Goal: Information Seeking & Learning: Compare options

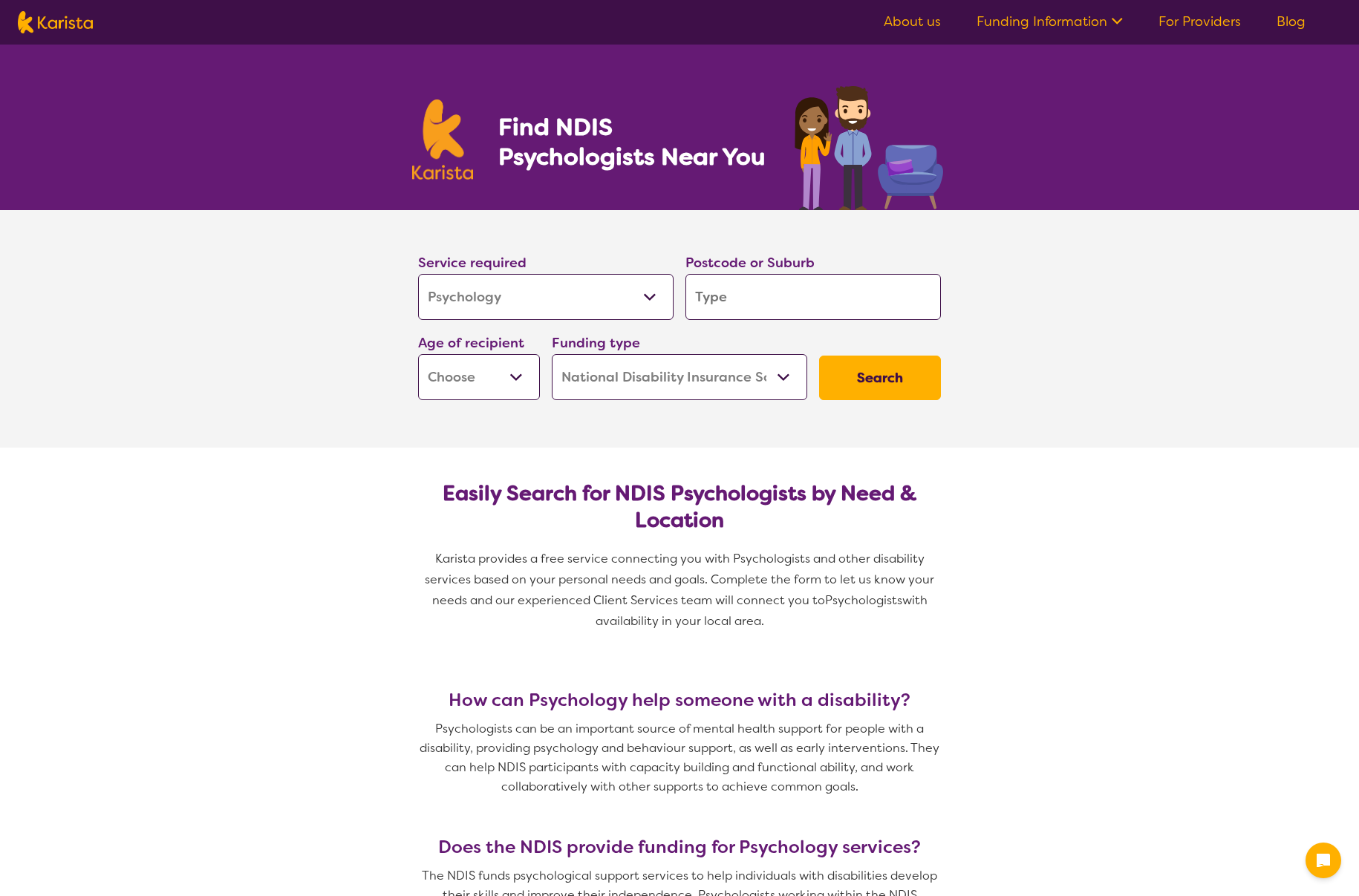
select select "Psychology"
select select "NDIS"
select select "Psychology"
select select "NDIS"
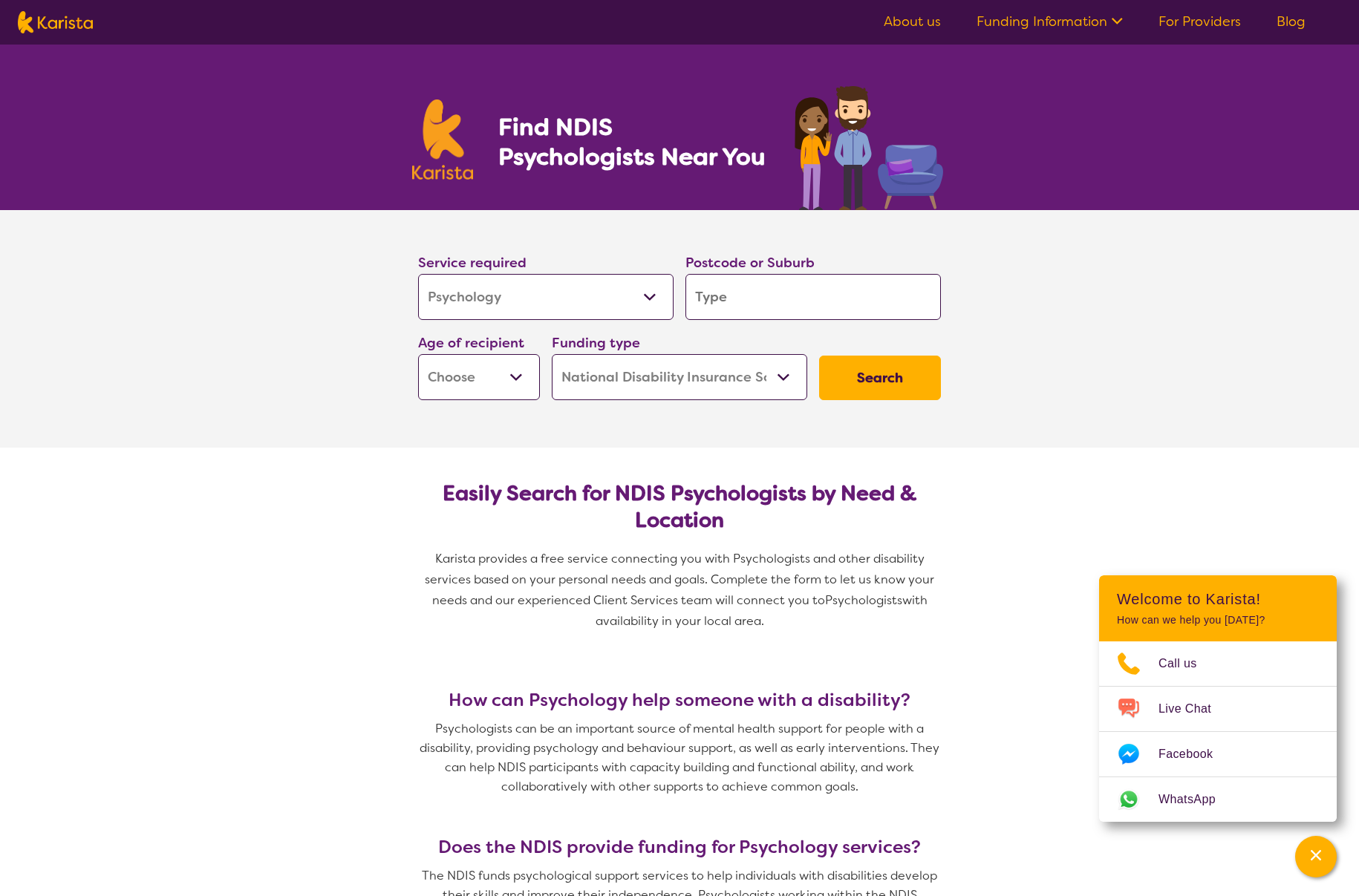
click at [696, 303] on input "search" at bounding box center [813, 297] width 255 height 46
type input "3"
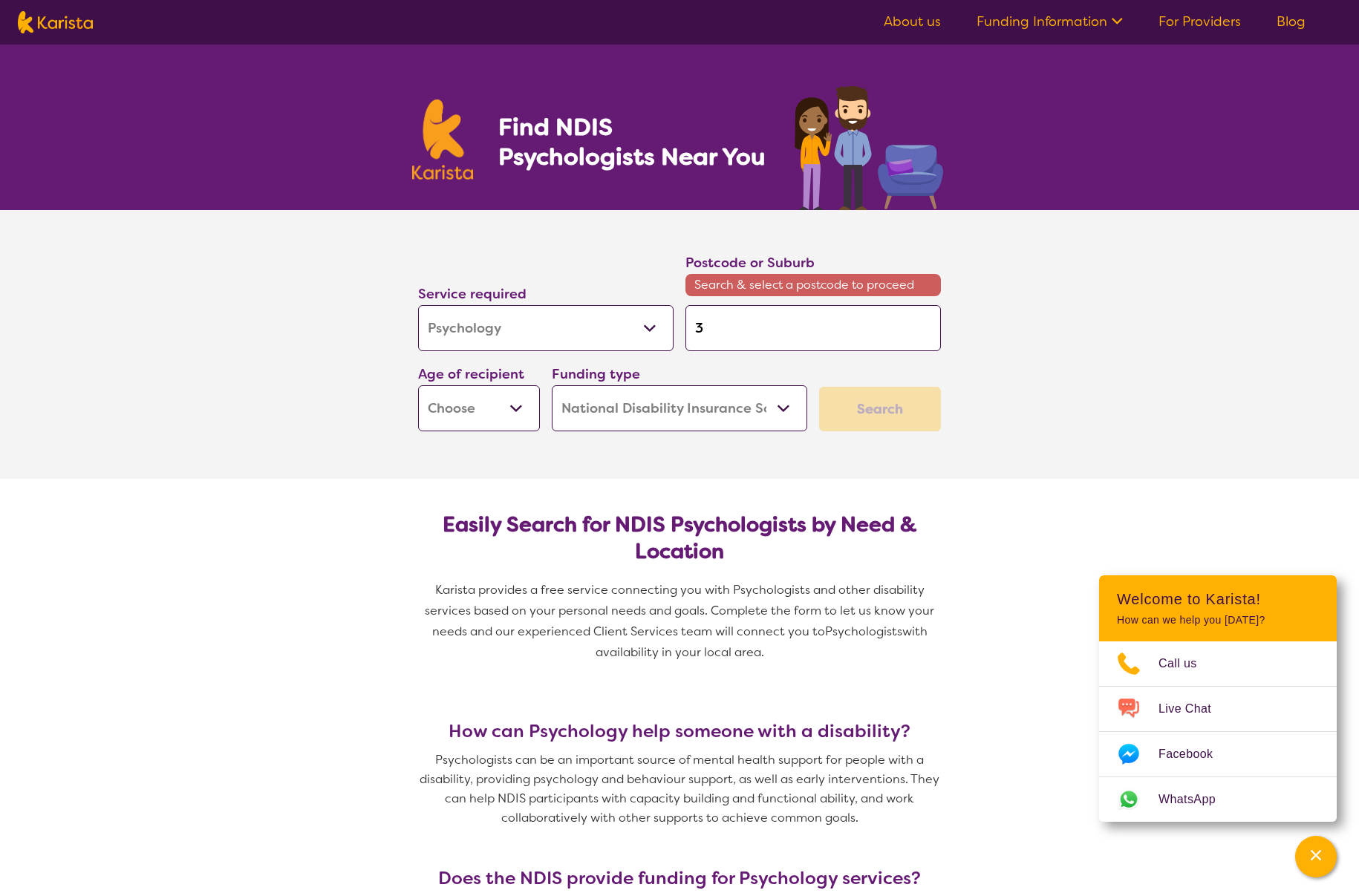
type input "30"
type input "308"
type input "3084"
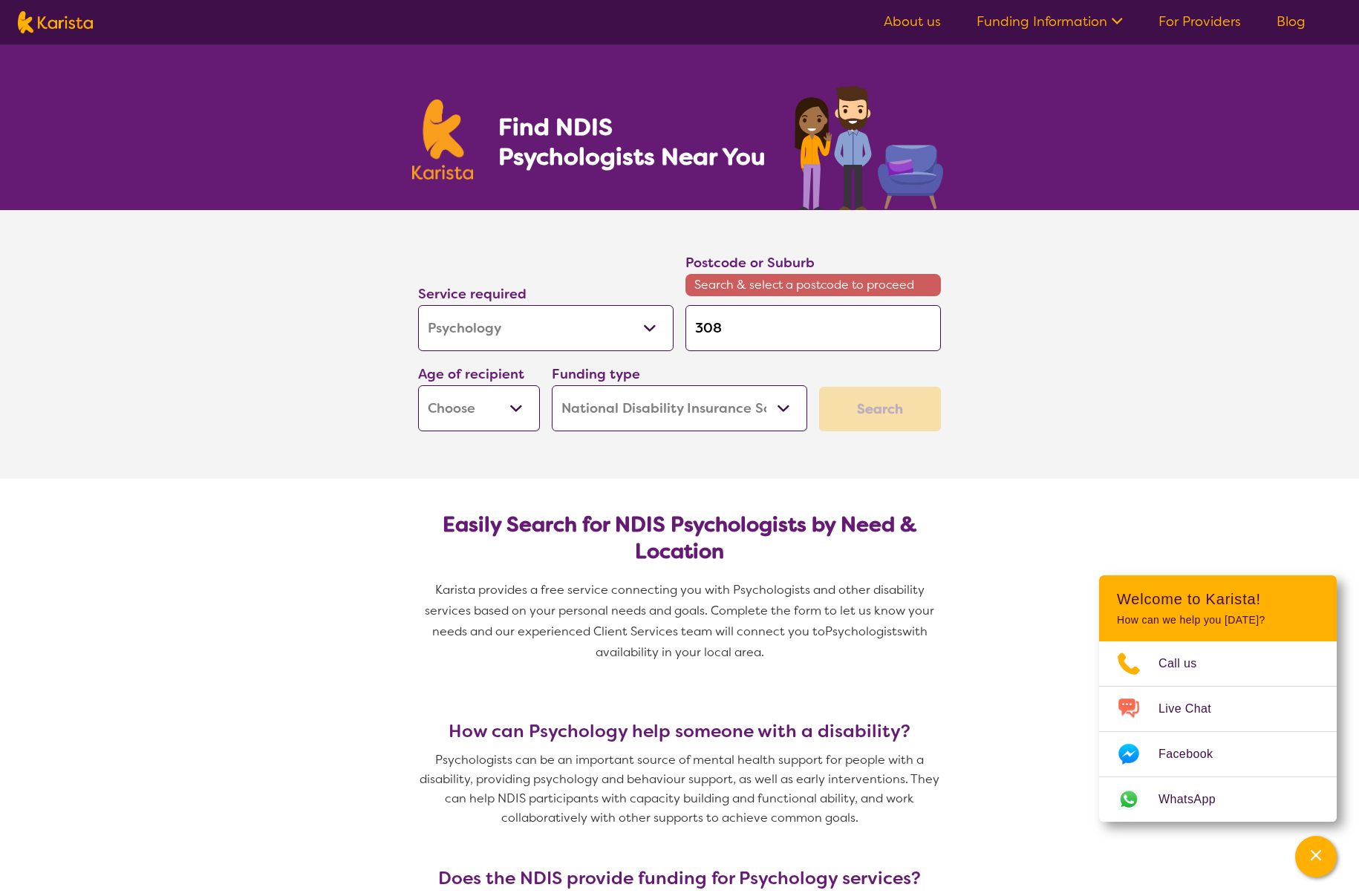
type input "3084"
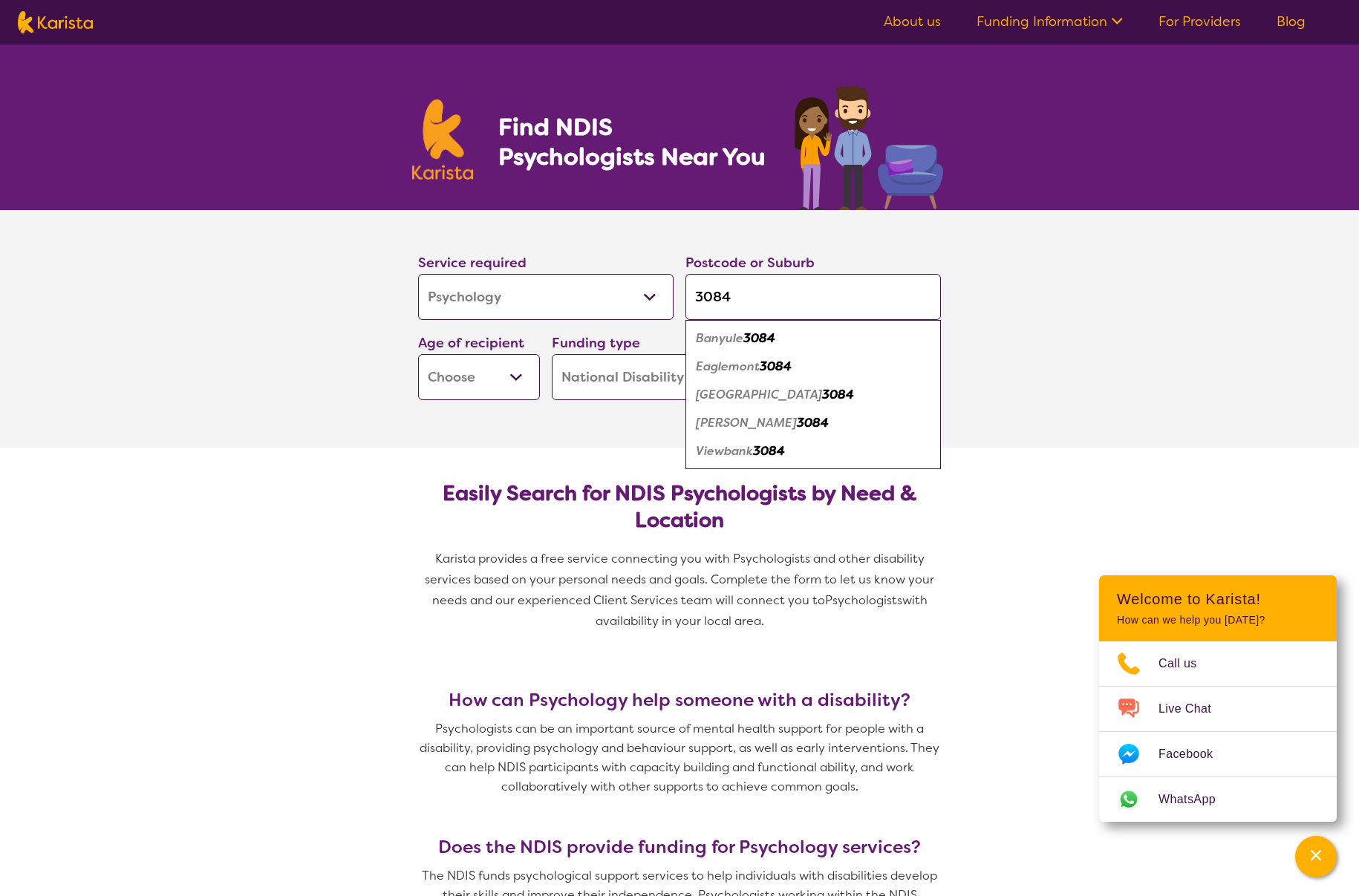
type input "3084"
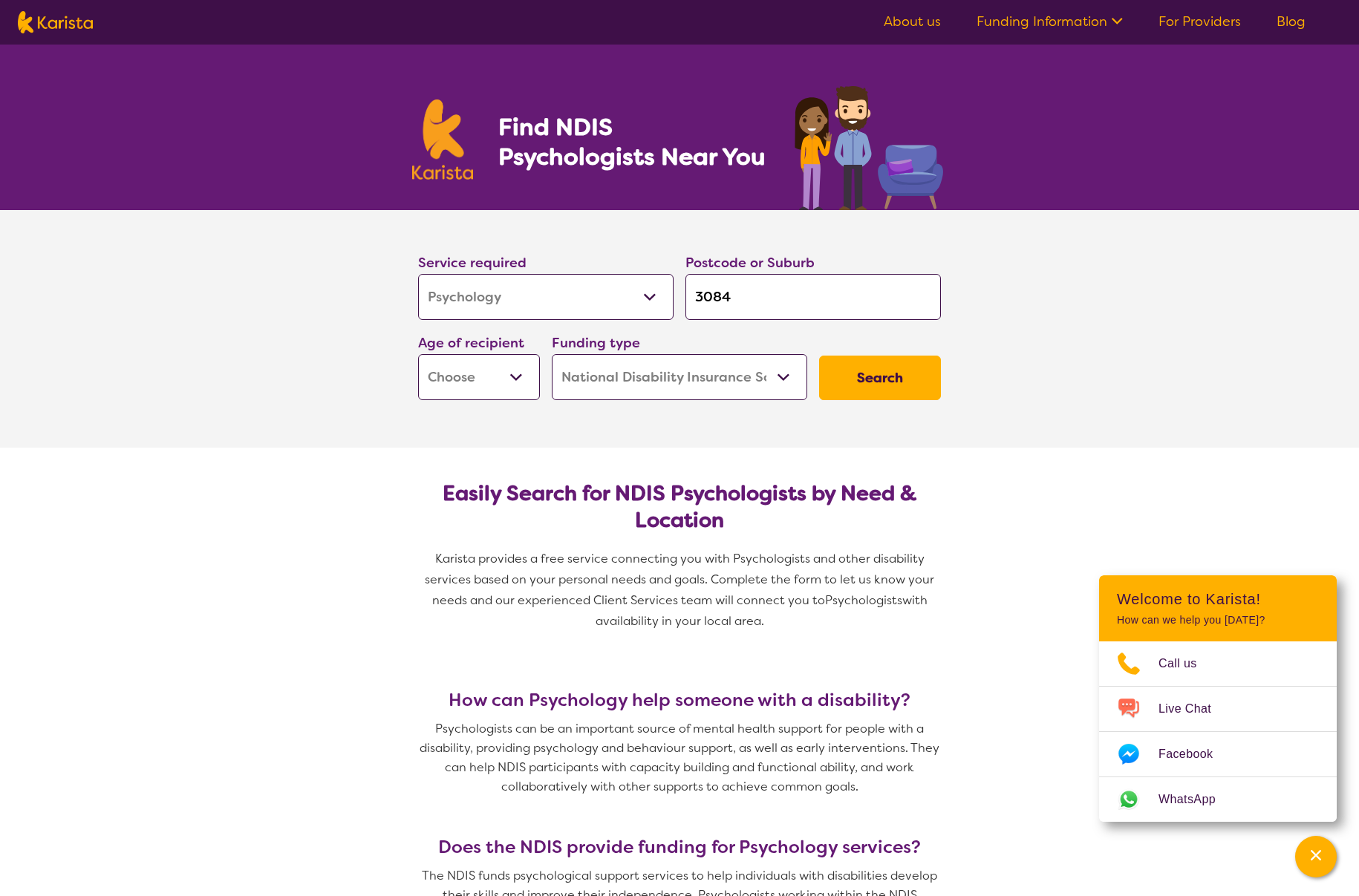
select select "AS"
click at [867, 382] on button "Search" at bounding box center [879, 377] width 122 height 45
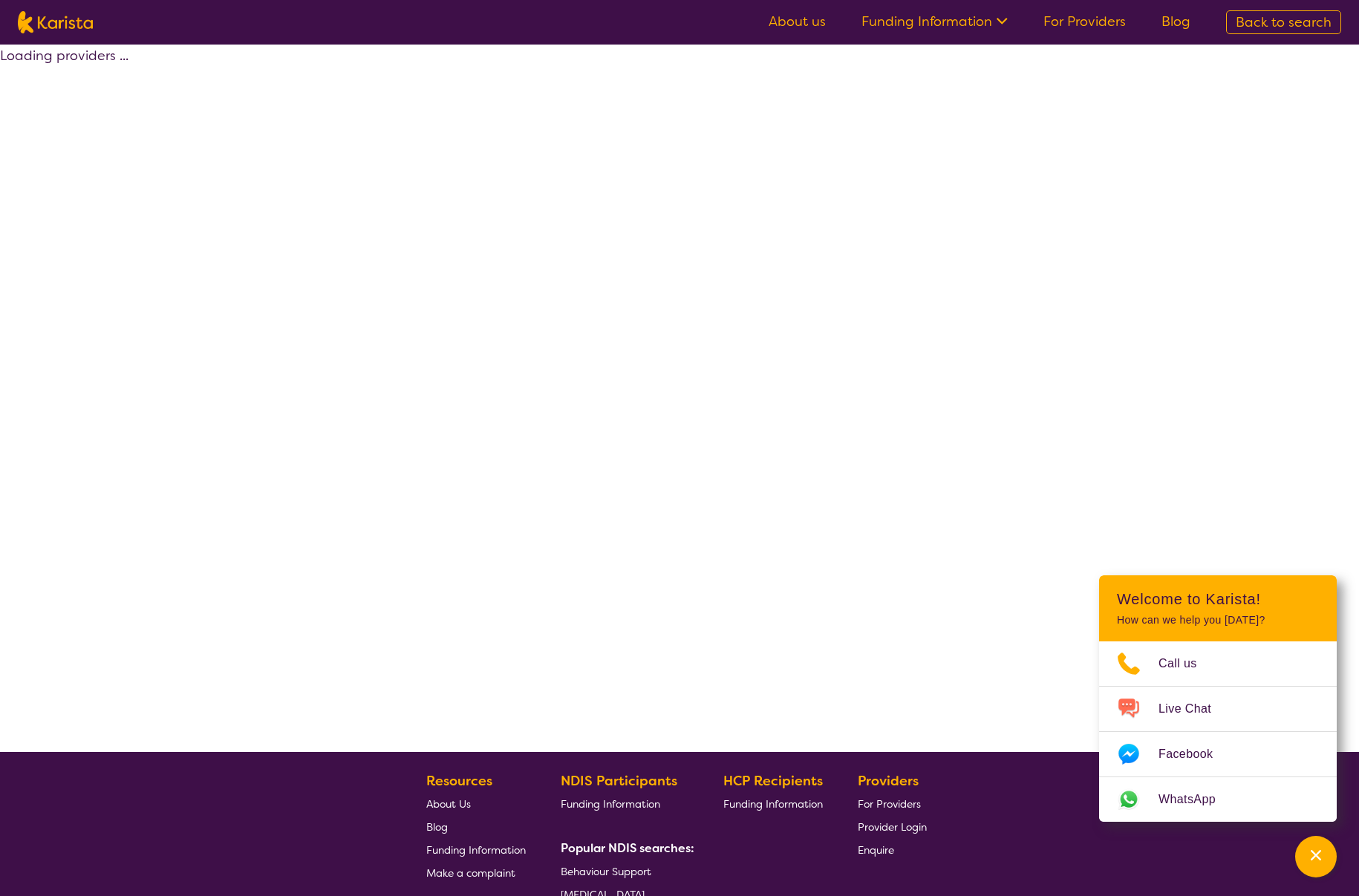
select select "by_score"
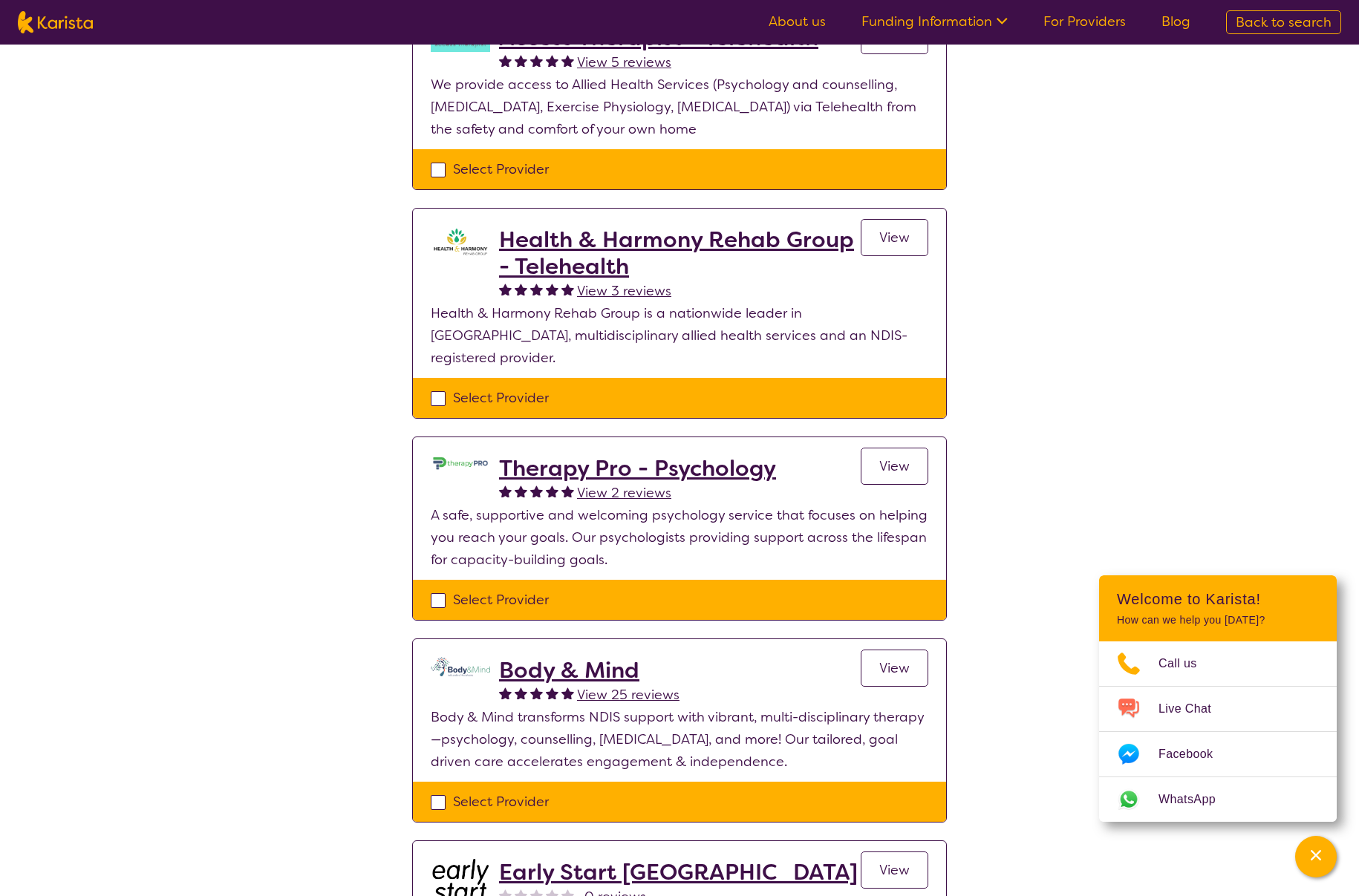
scroll to position [1197, 0]
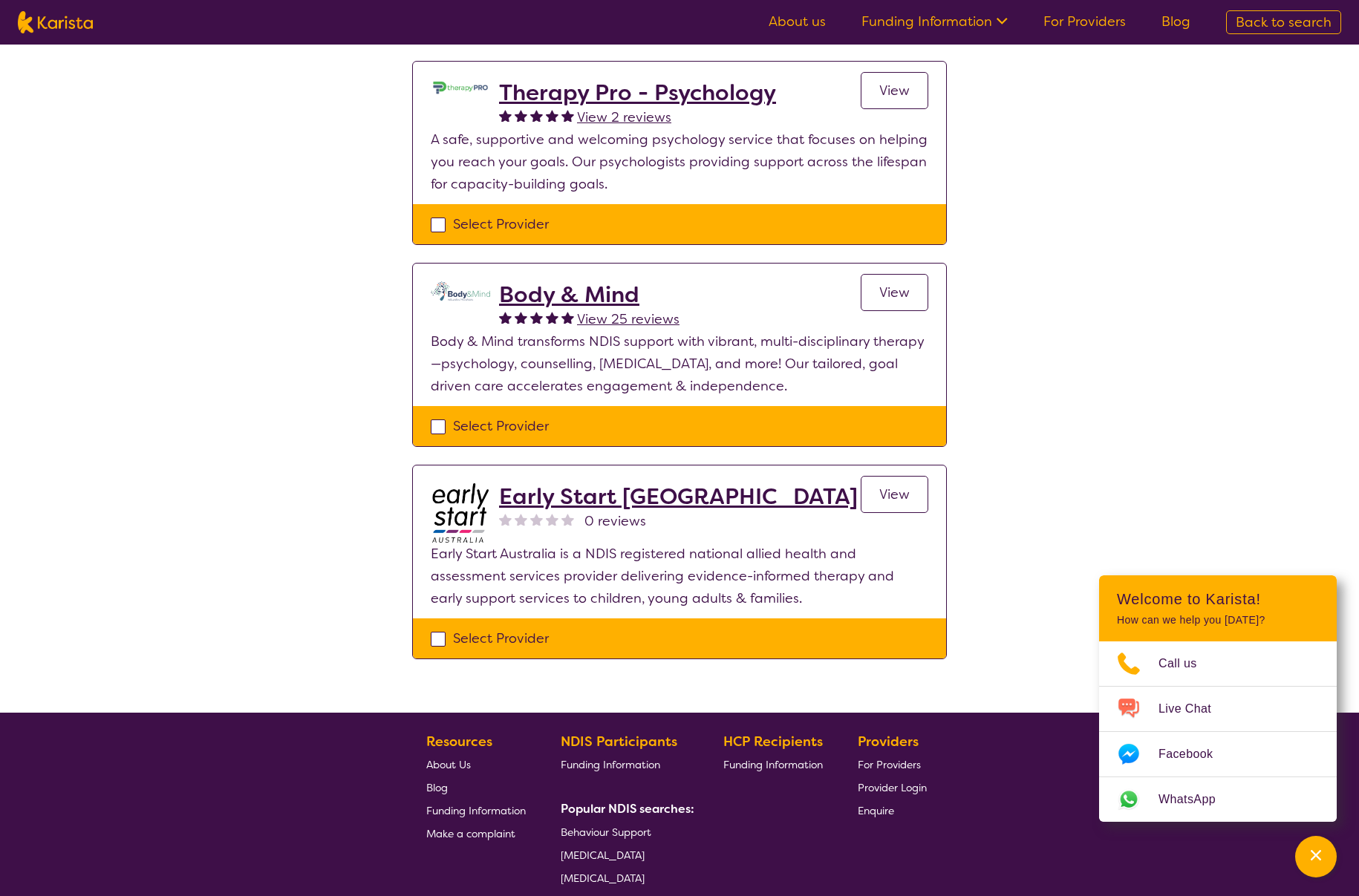
click at [858, 483] on div "Early Start [GEOGRAPHIC_DATA] 0 reviews View" at bounding box center [714, 513] width 429 height 59
click at [879, 485] on span "View" at bounding box center [894, 495] width 30 height 18
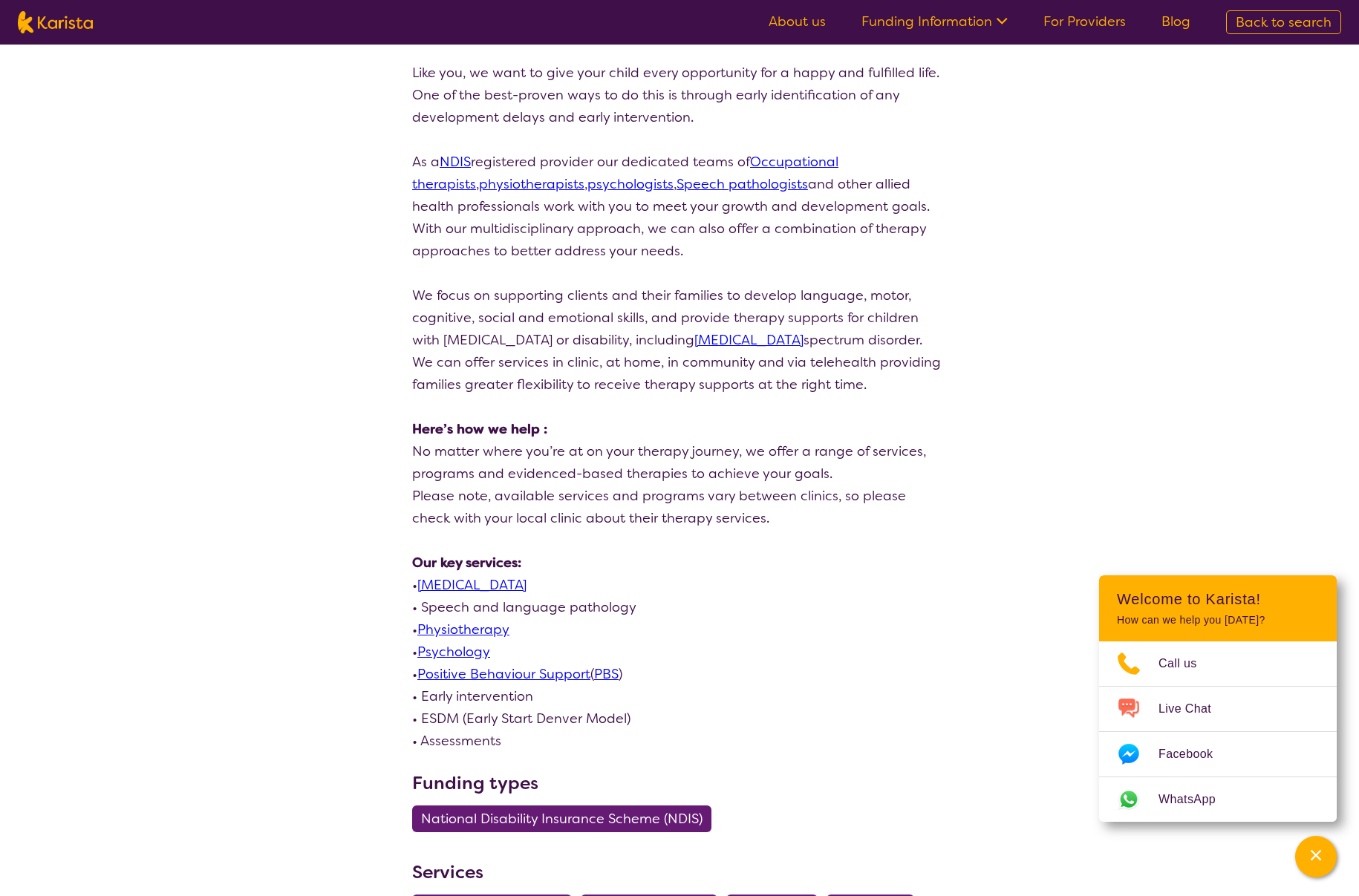
scroll to position [390, 0]
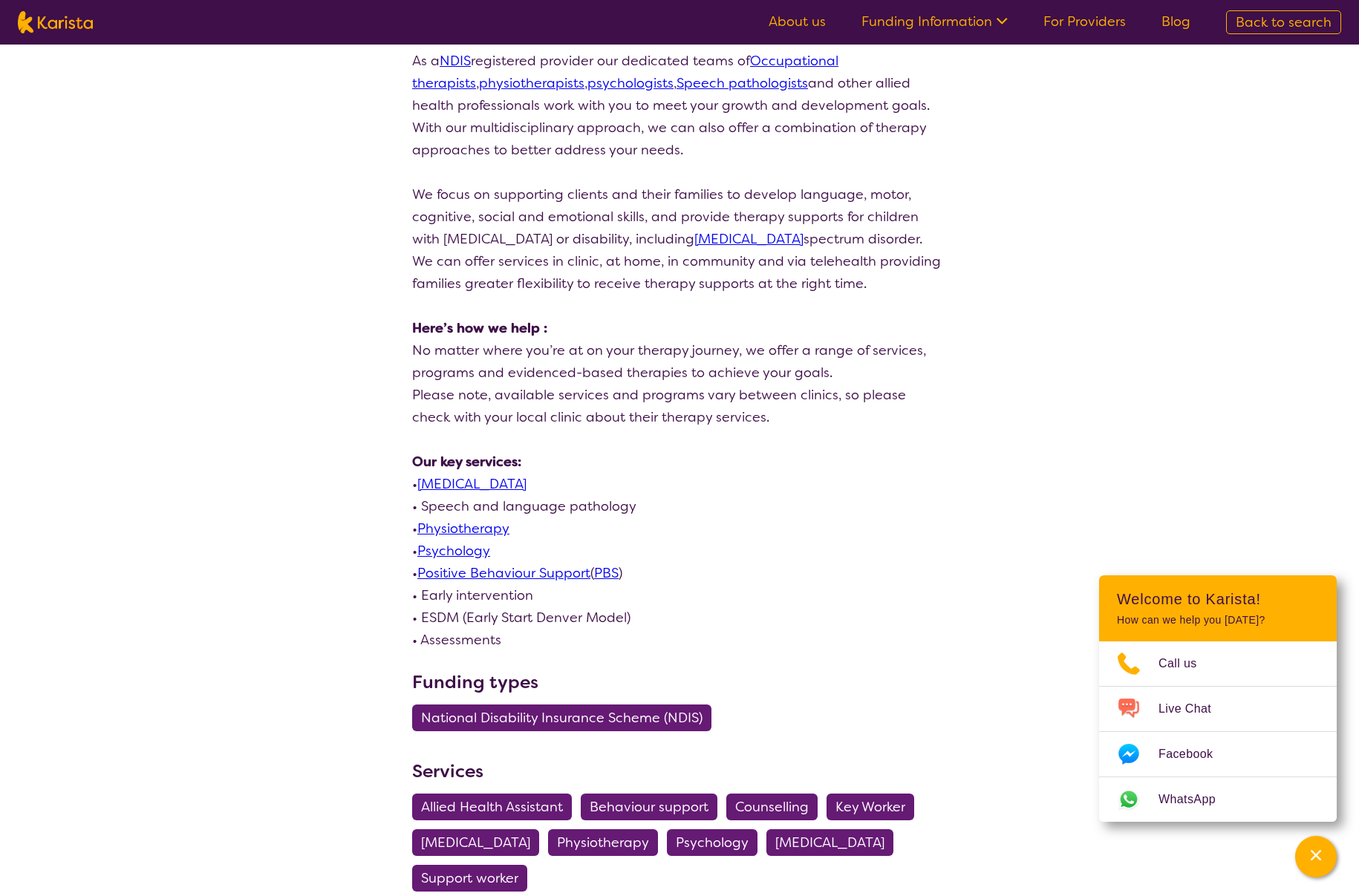
scroll to position [1197, 0]
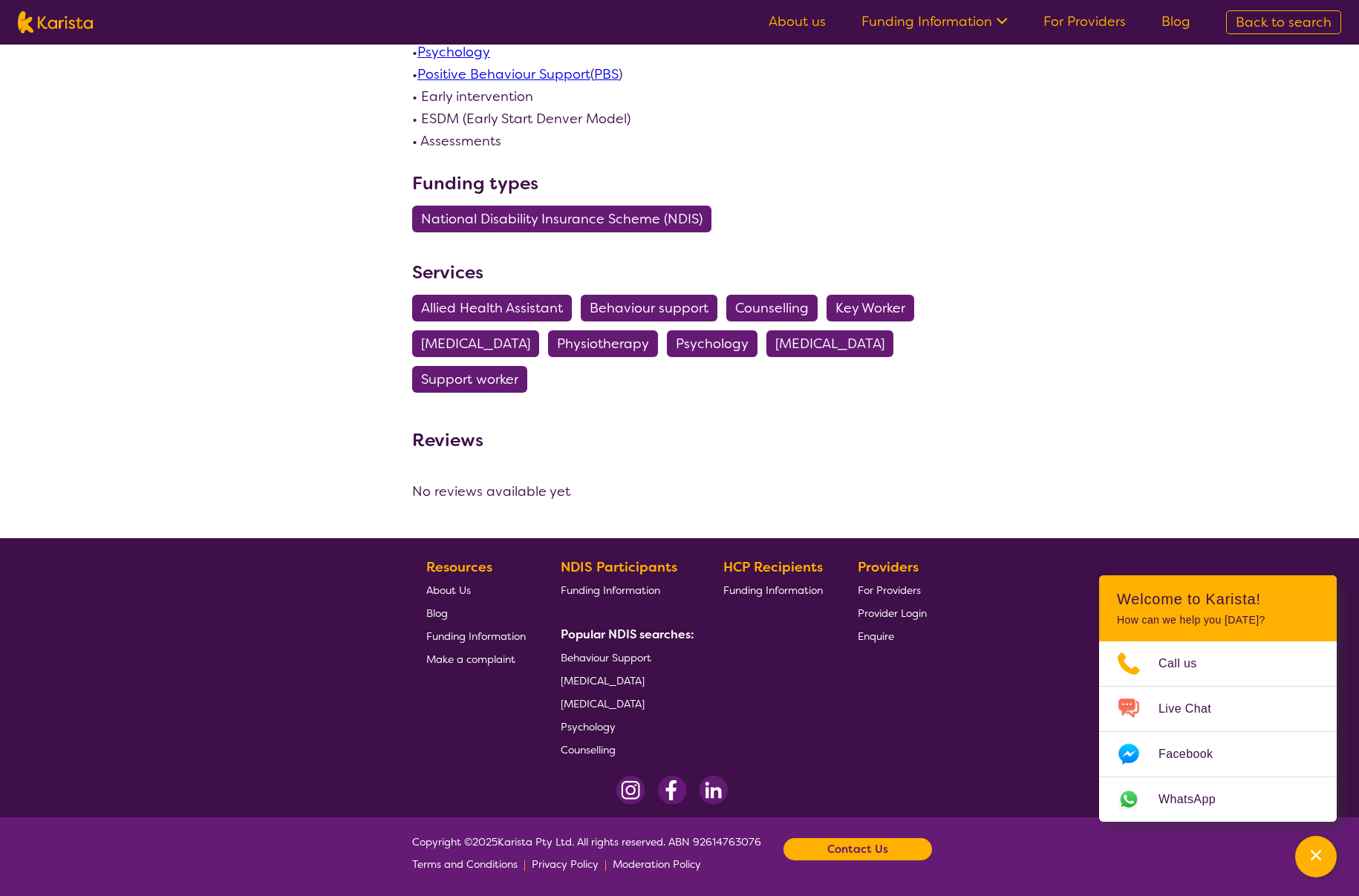
select select "by_score"
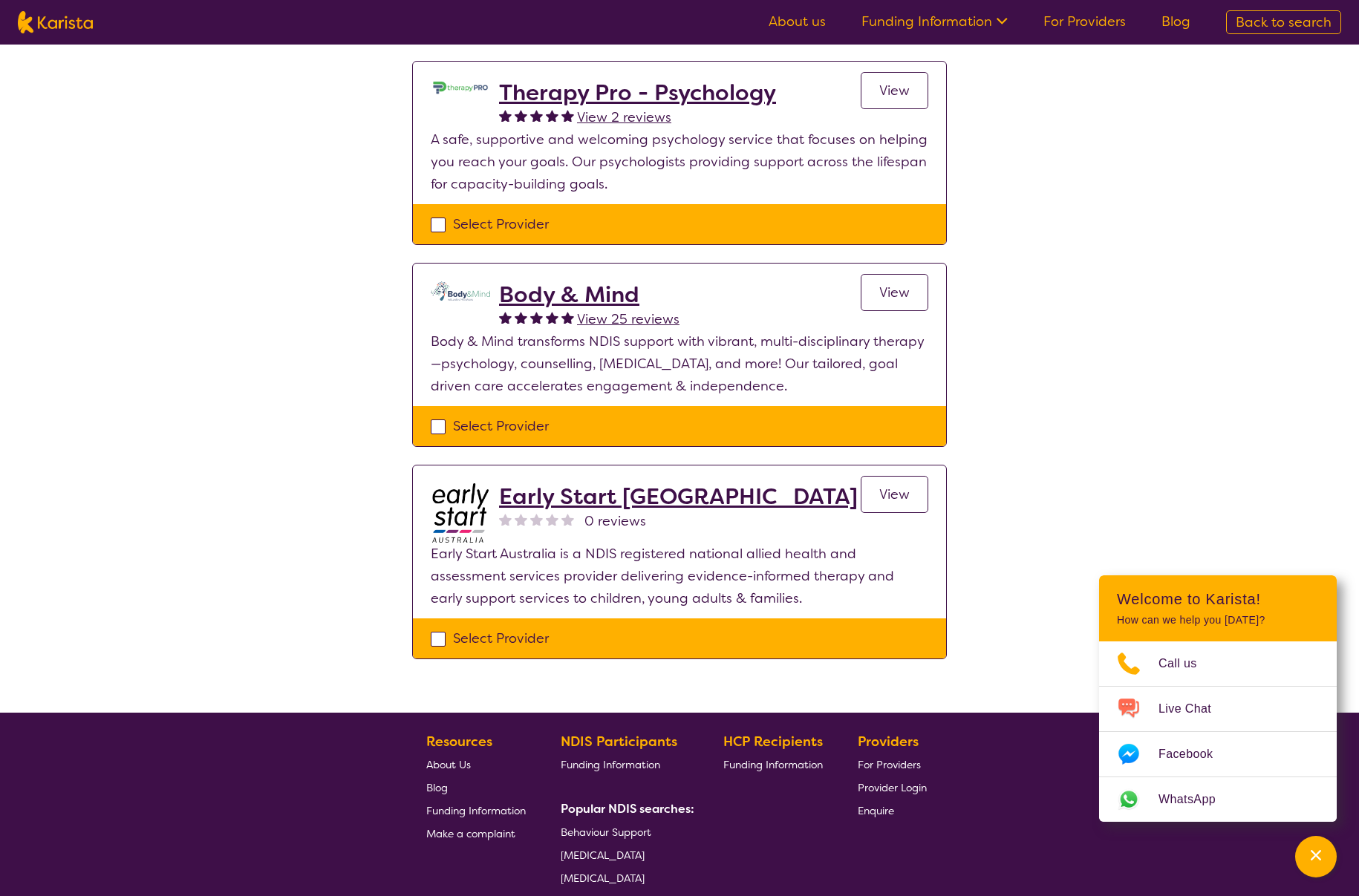
click at [593, 483] on h2 "Early Start [GEOGRAPHIC_DATA]" at bounding box center [678, 496] width 358 height 27
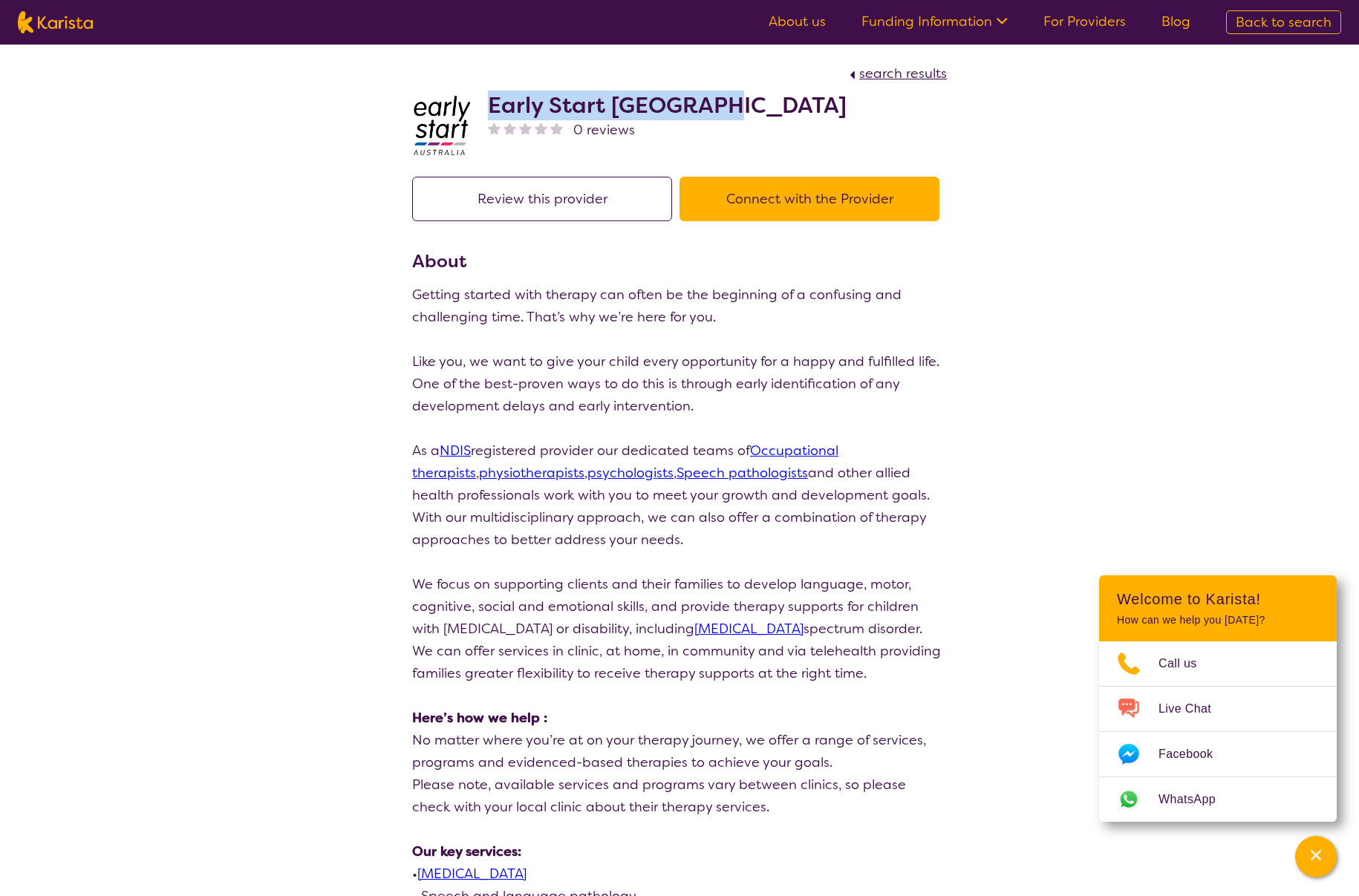
drag, startPoint x: 686, startPoint y: 103, endPoint x: 492, endPoint y: 103, distance: 194.0
click at [492, 103] on div "Early Start Australia 0 reviews" at bounding box center [680, 122] width 535 height 74
copy h2 "Early Start [GEOGRAPHIC_DATA]"
select select "by_score"
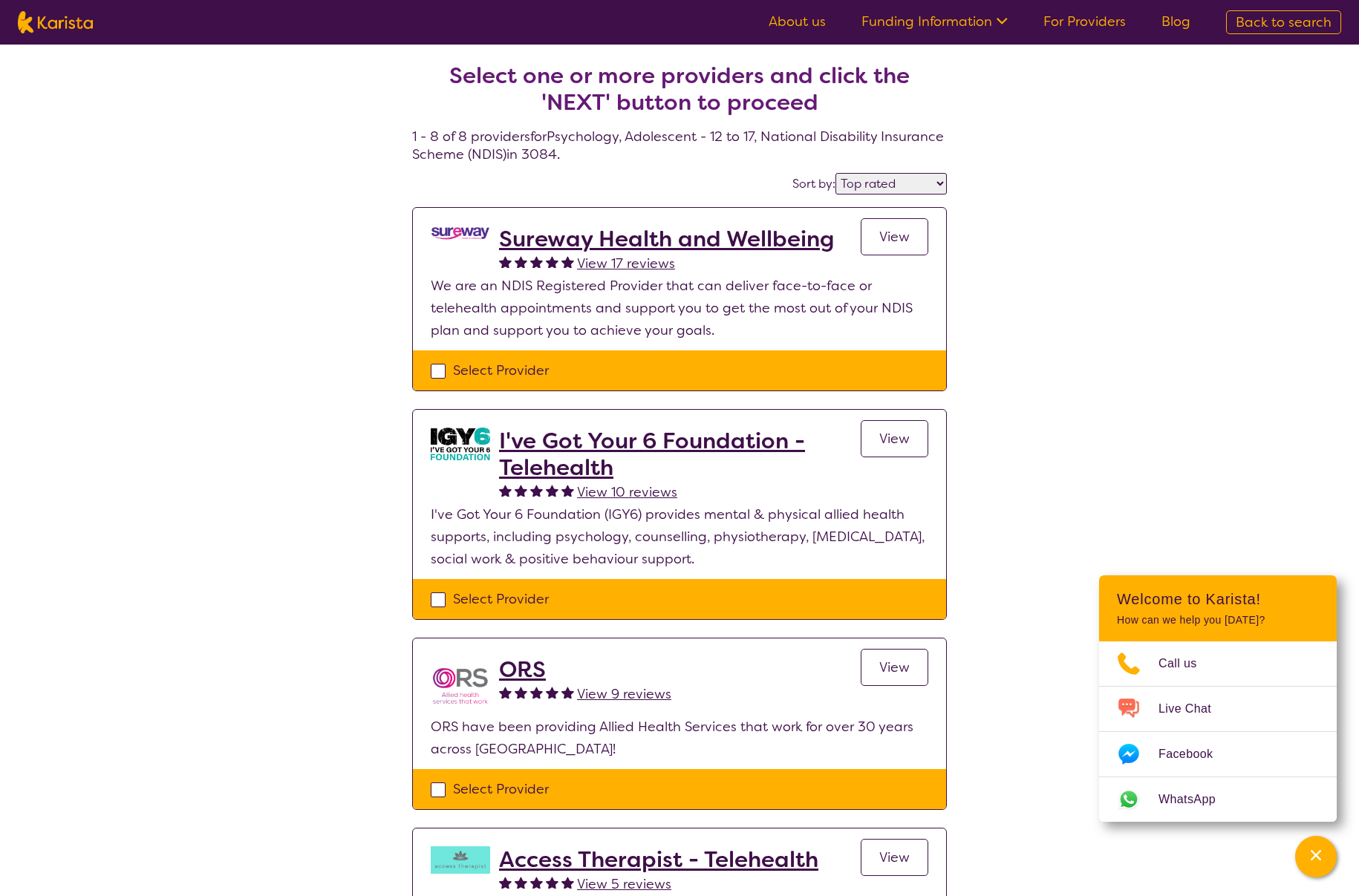
scroll to position [1197, 0]
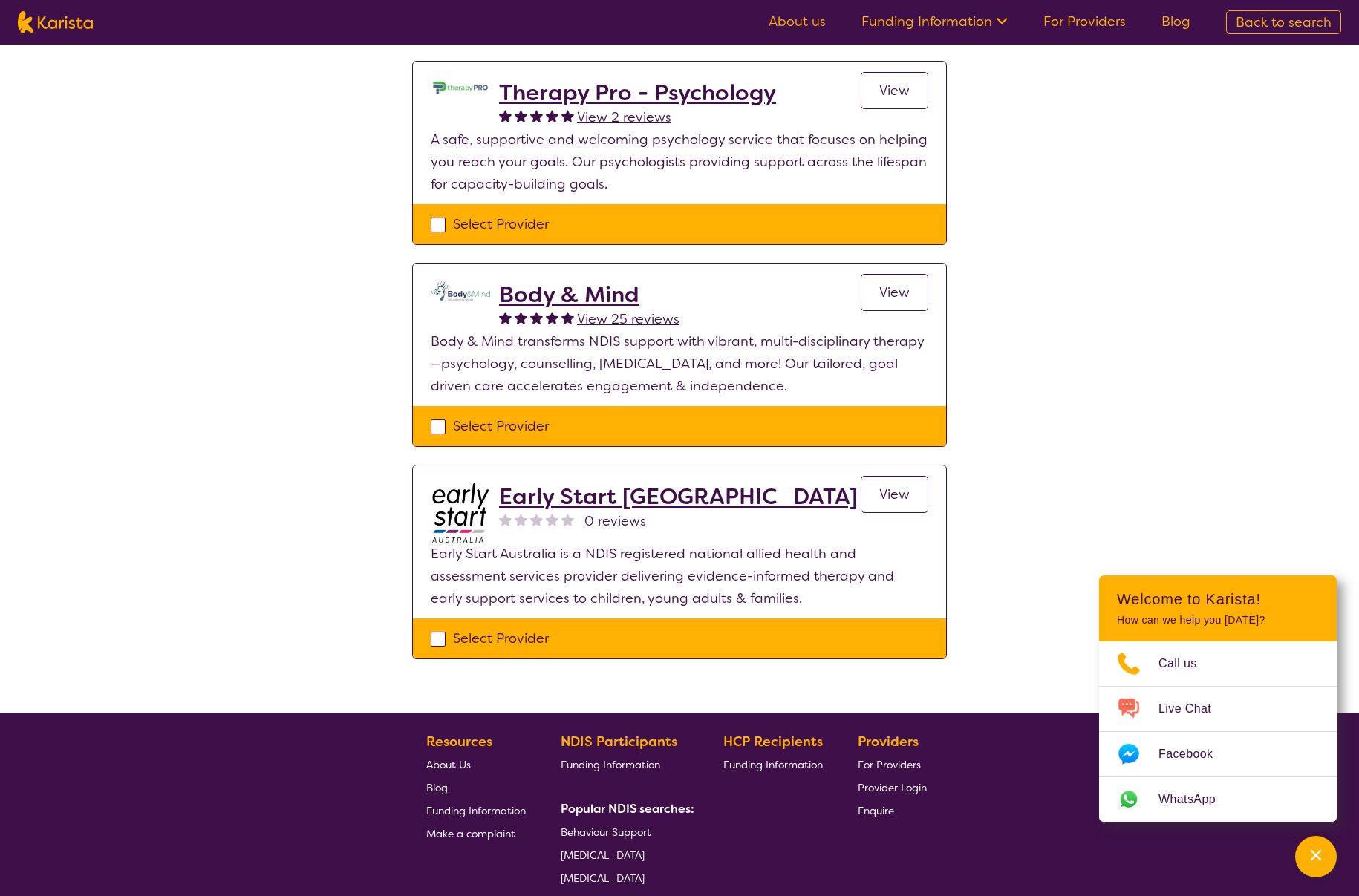
click at [610, 283] on h2 "Body & Mind" at bounding box center [589, 294] width 180 height 27
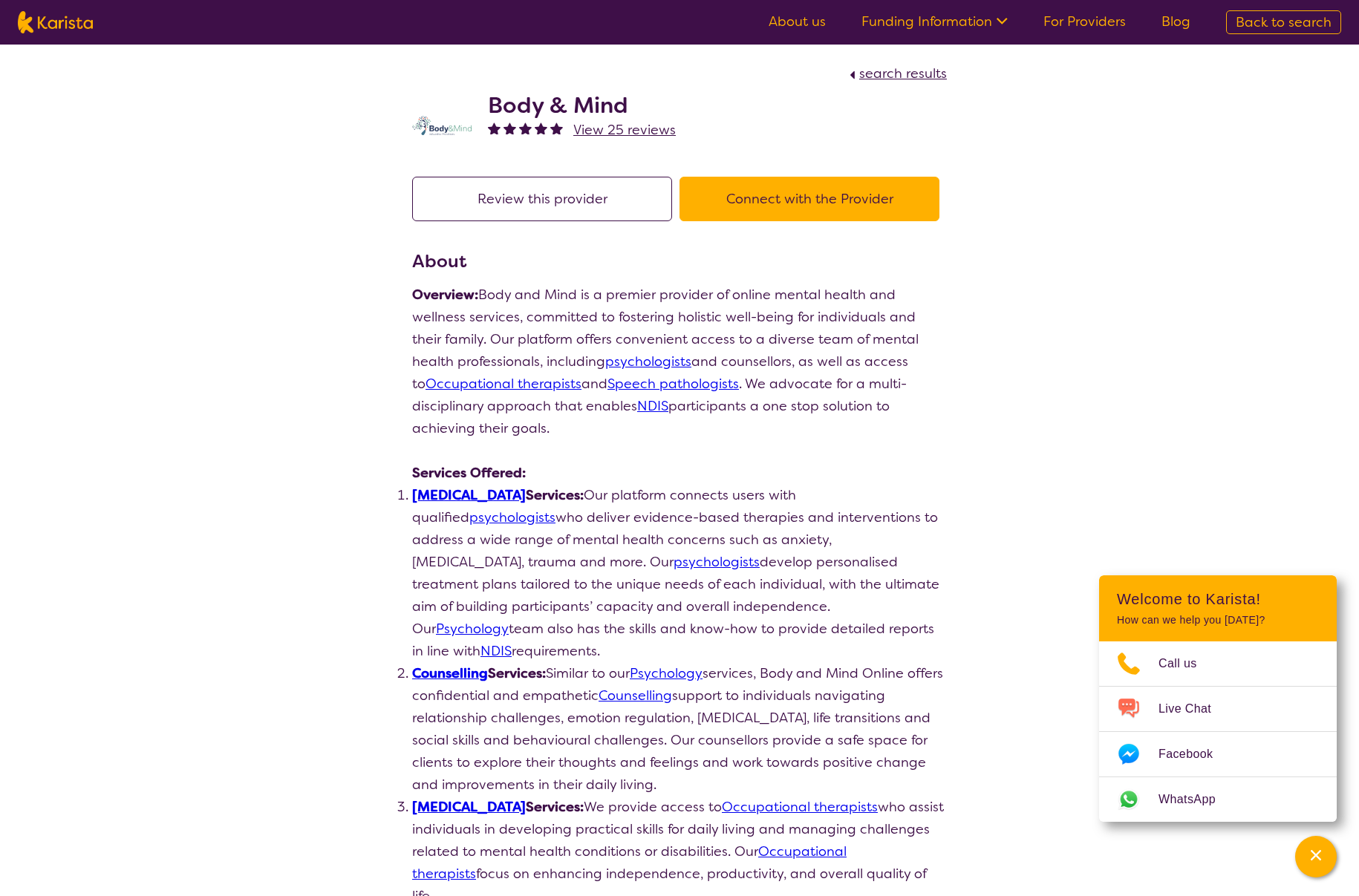
click at [601, 126] on span "View 25 reviews" at bounding box center [624, 130] width 102 height 18
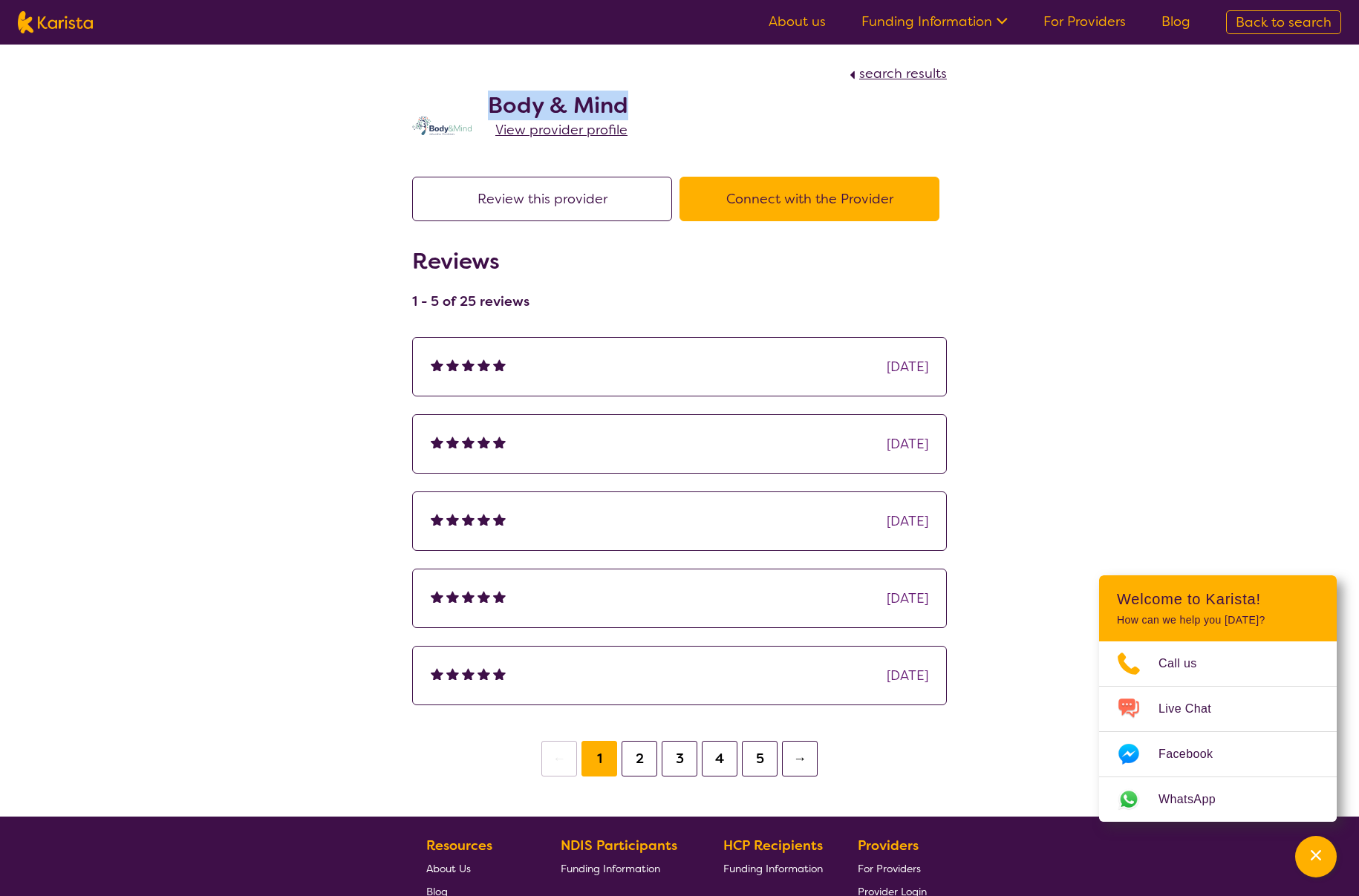
drag, startPoint x: 659, startPoint y: 117, endPoint x: 481, endPoint y: 105, distance: 178.4
click at [481, 105] on div "Body & Mind View provider profile" at bounding box center [680, 122] width 535 height 74
copy h2 "Body & Mind"
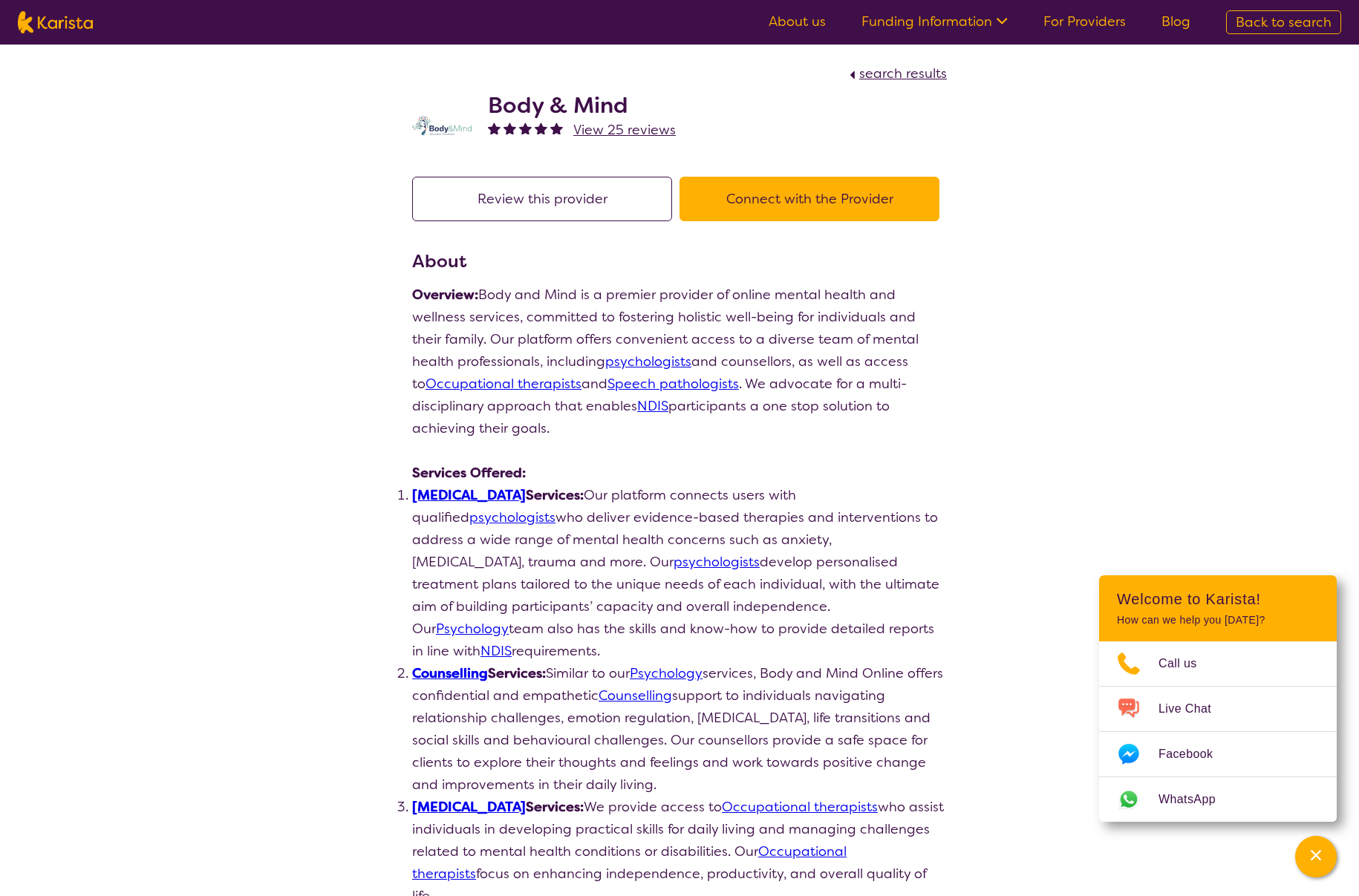
scroll to position [1197, 0]
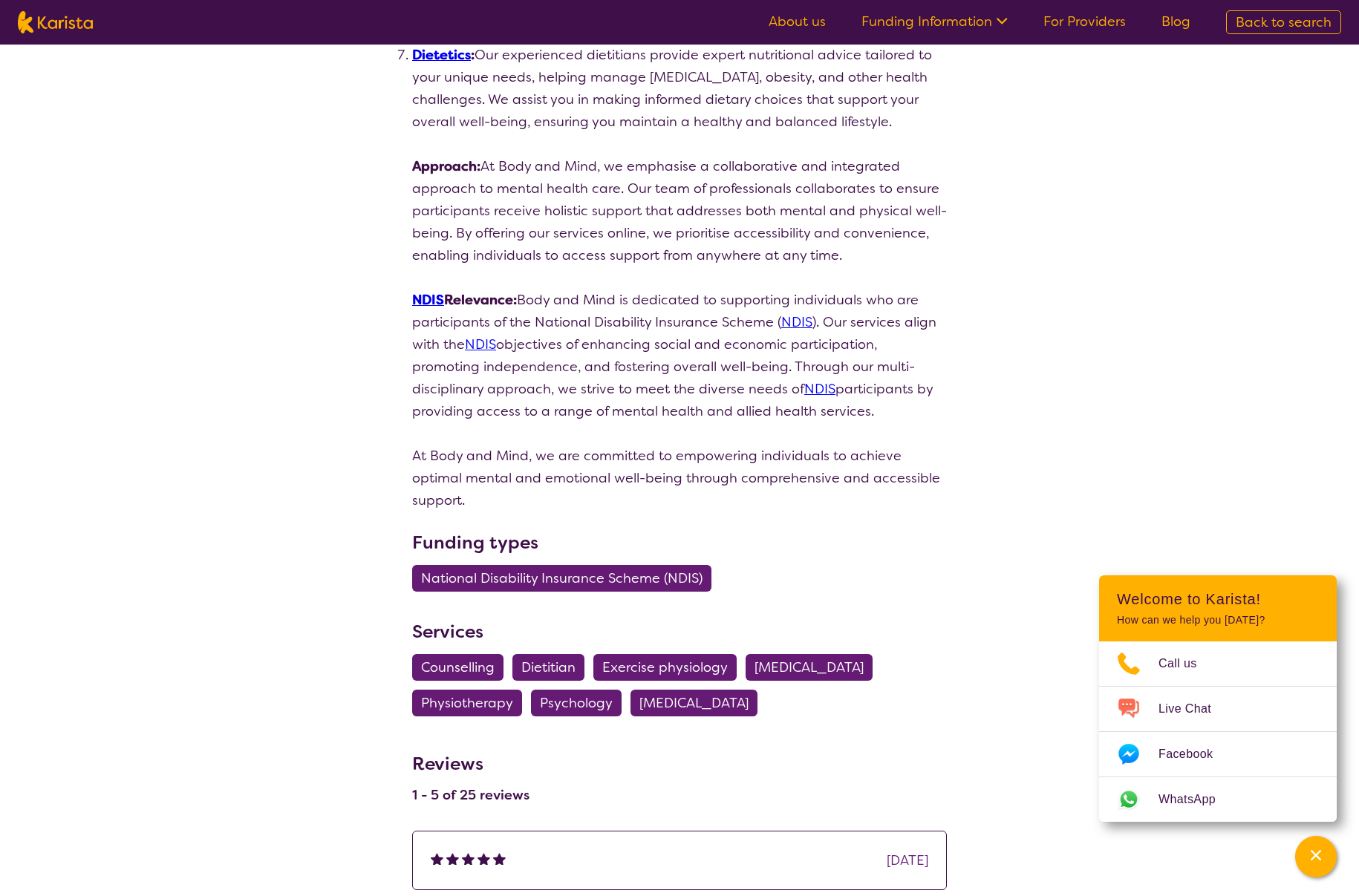
select select "by_score"
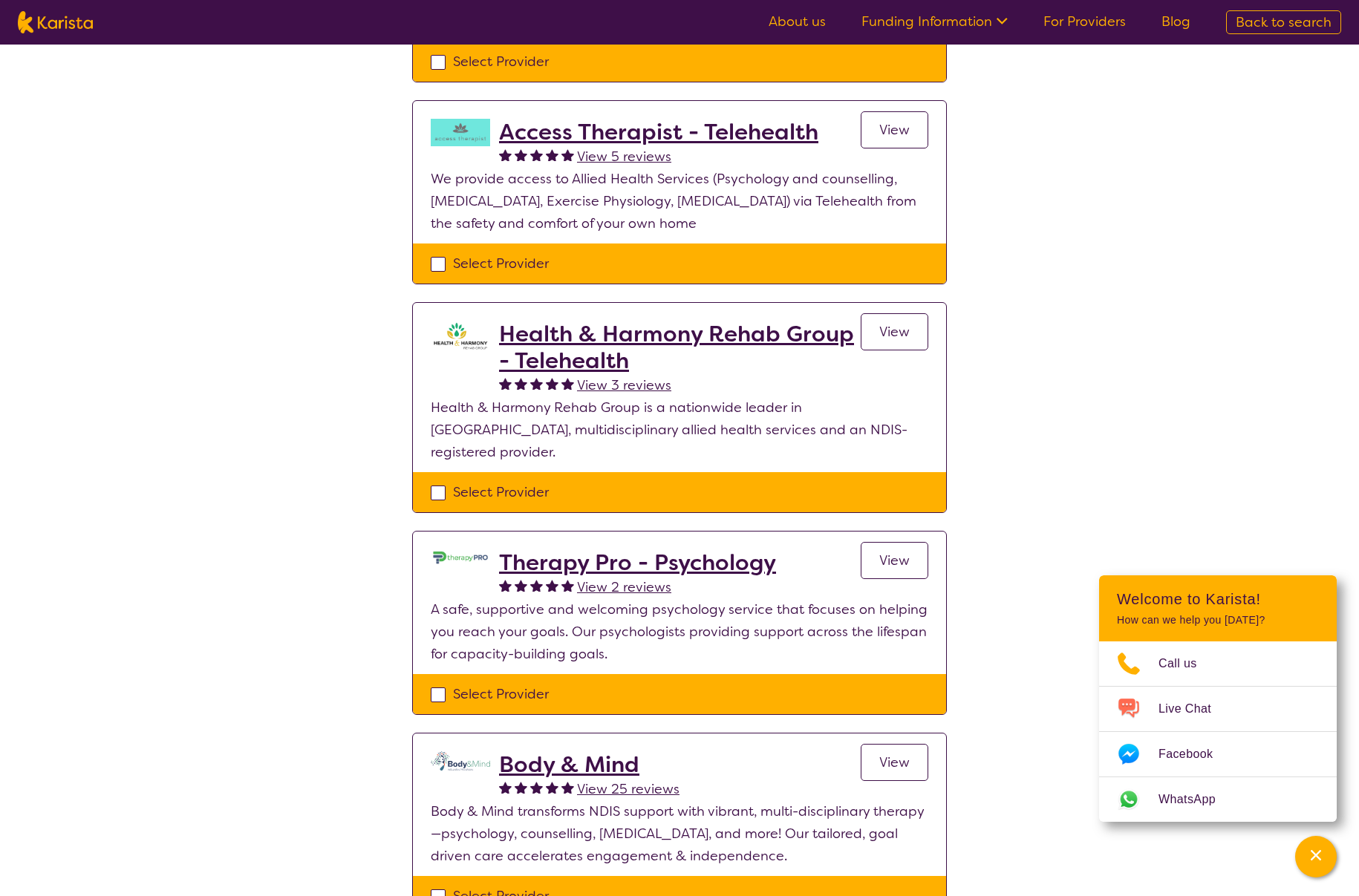
scroll to position [578, 0]
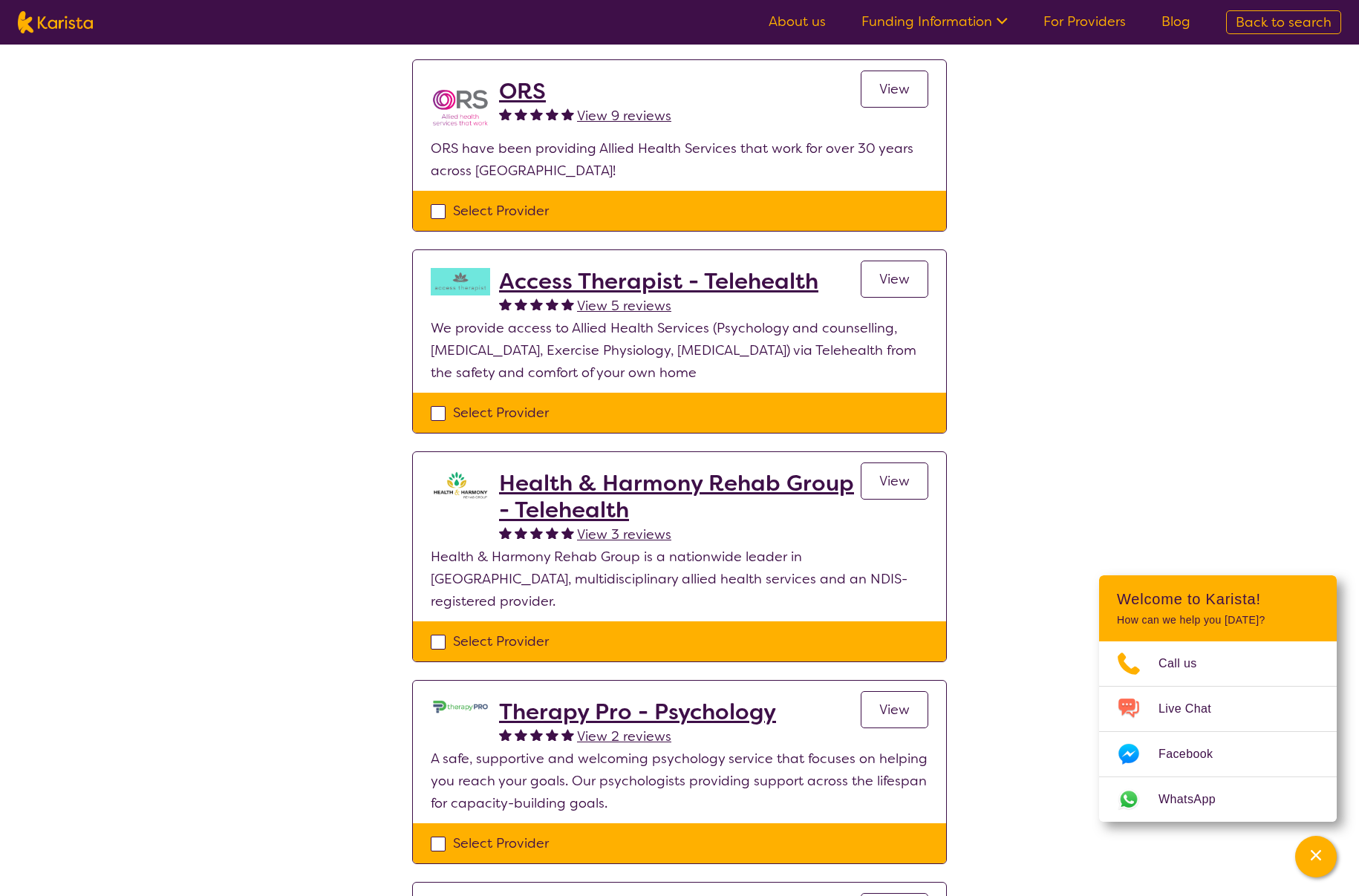
click at [532, 89] on h2 "ORS" at bounding box center [585, 91] width 172 height 27
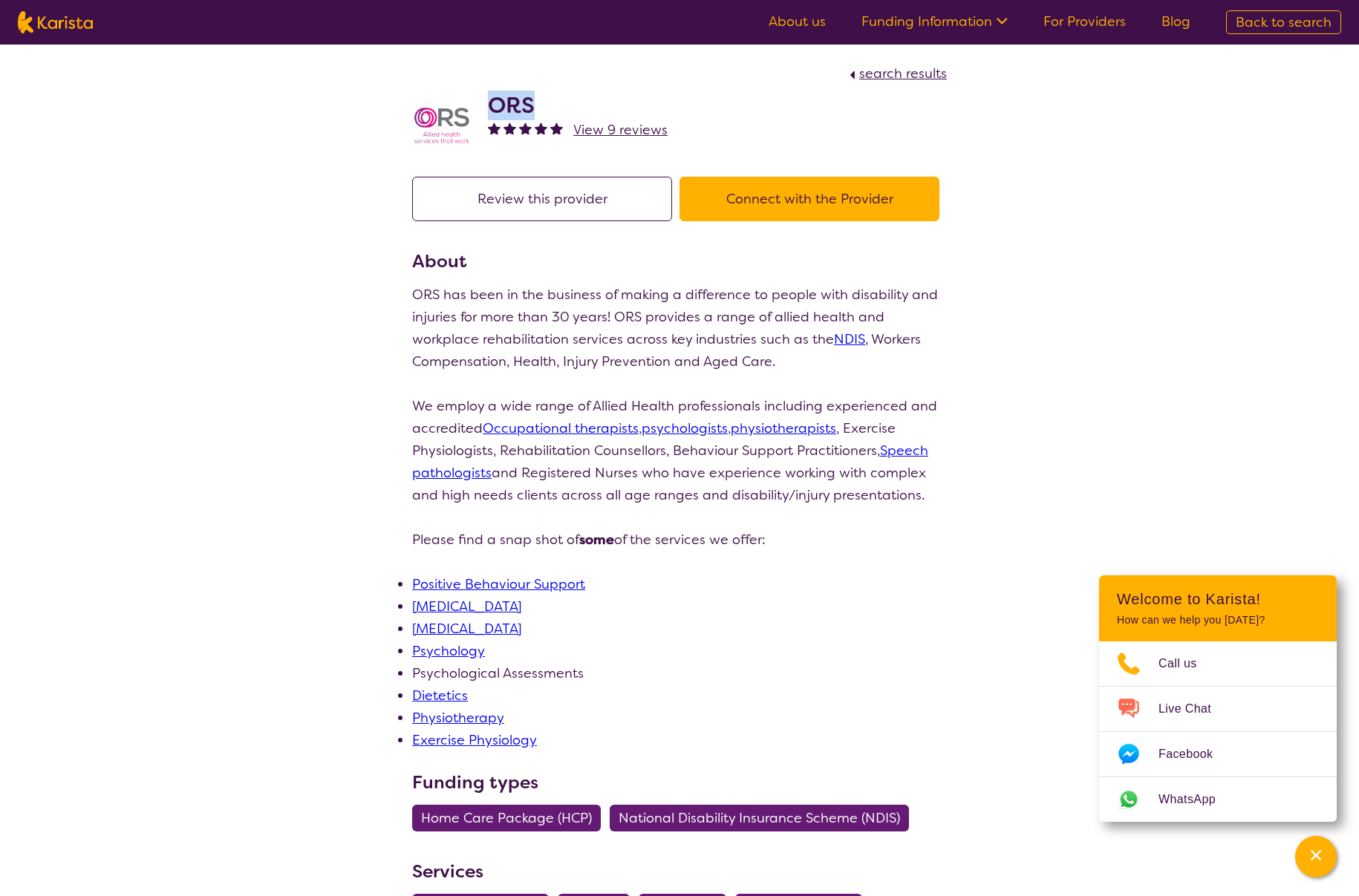
drag, startPoint x: 574, startPoint y: 101, endPoint x: 495, endPoint y: 103, distance: 79.0
click at [495, 103] on h2 "ORS" at bounding box center [577, 105] width 180 height 27
copy h2 "ORS"
